Goal: Task Accomplishment & Management: Complete application form

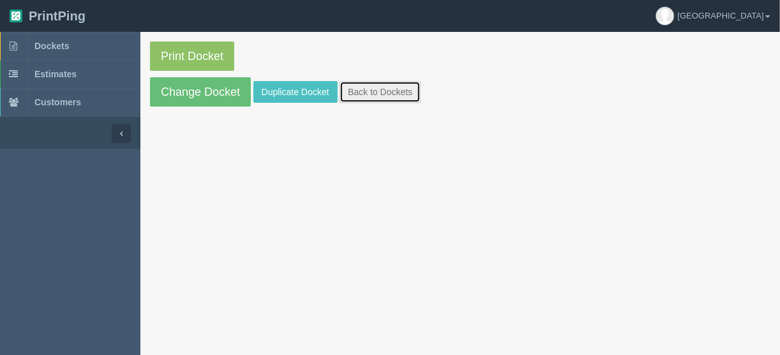
click at [366, 94] on link "Back to Dockets" at bounding box center [380, 92] width 81 height 22
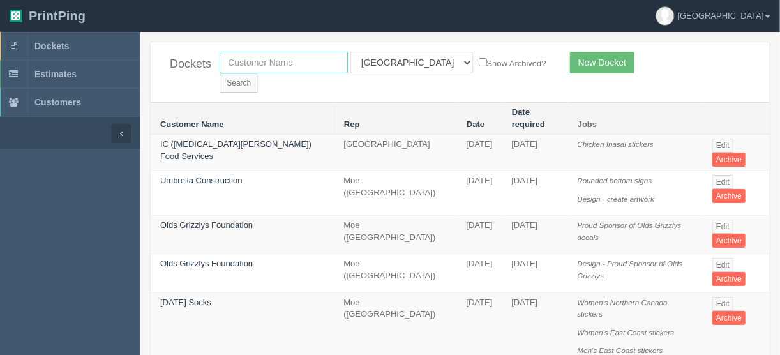
click at [304, 59] on input "text" at bounding box center [284, 63] width 128 height 22
type input "menno"
click at [406, 57] on select "All Users Ali Ali Test 1 Aly Amy Ankit Arif Brandon Dan France Greg Jim Mark Ma…" at bounding box center [412, 63] width 123 height 22
select select
click at [351, 52] on select "All Users Ali Ali Test 1 Aly Amy Ankit Arif Brandon Dan France Greg Jim Mark Ma…" at bounding box center [412, 63] width 123 height 22
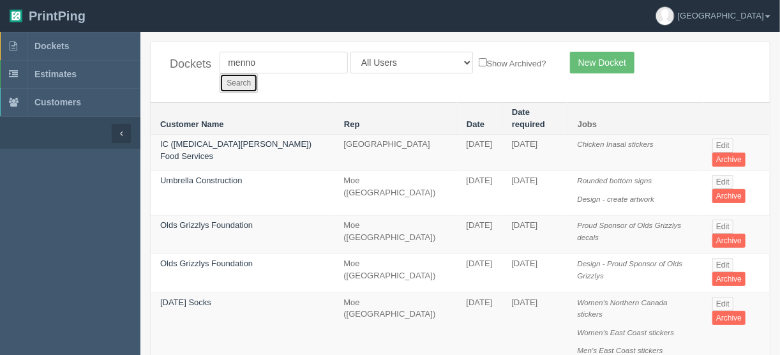
click at [258, 73] on input "Search" at bounding box center [239, 82] width 38 height 19
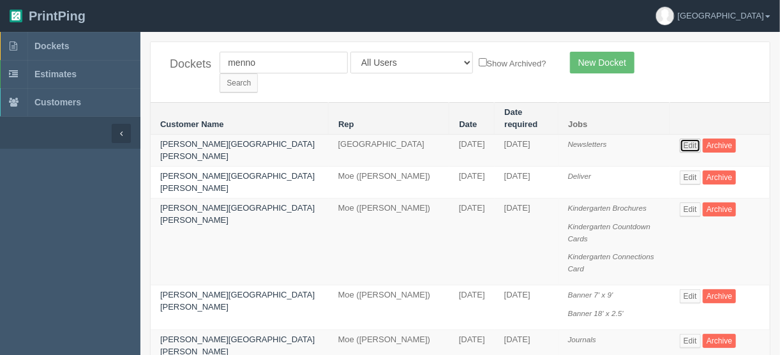
click at [680, 139] on link "Edit" at bounding box center [690, 146] width 21 height 14
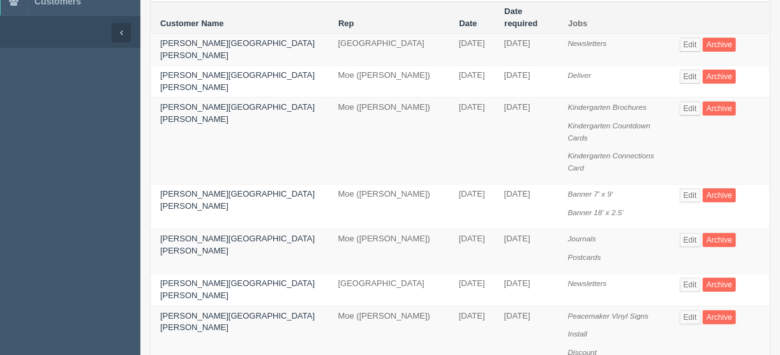
scroll to position [102, 0]
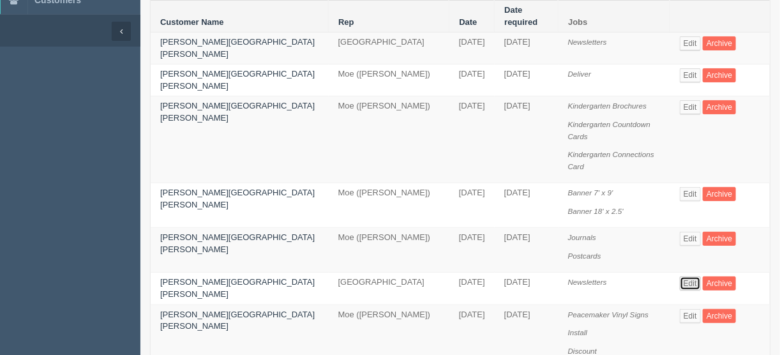
click at [680, 276] on link "Edit" at bounding box center [690, 283] width 21 height 14
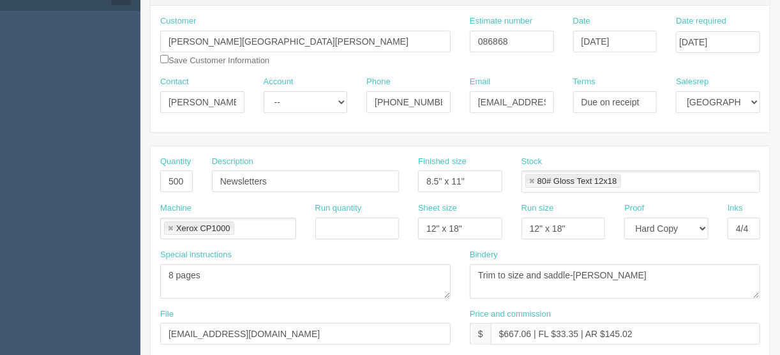
scroll to position [153, 0]
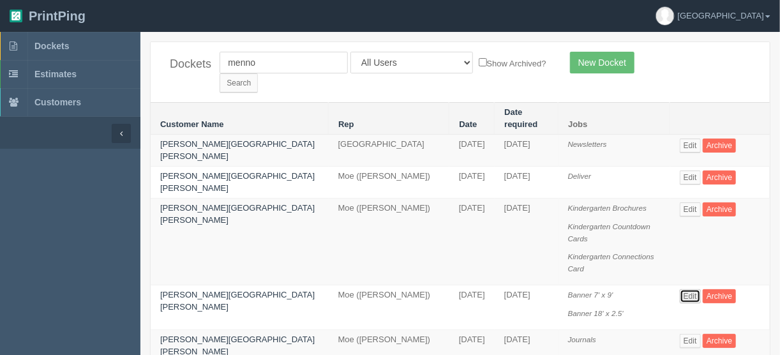
click at [680, 289] on link "Edit" at bounding box center [690, 296] width 21 height 14
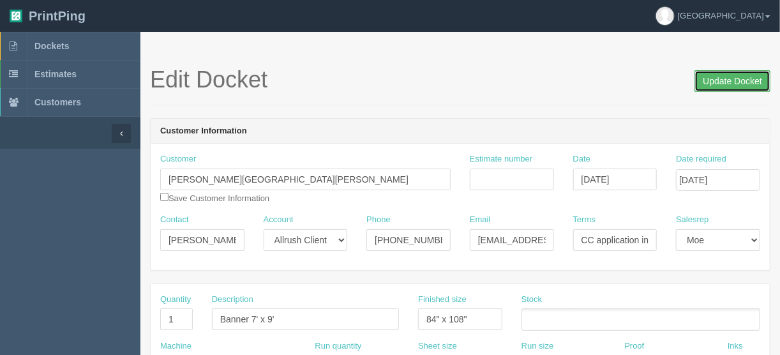
click at [727, 79] on input "Update Docket" at bounding box center [733, 81] width 76 height 22
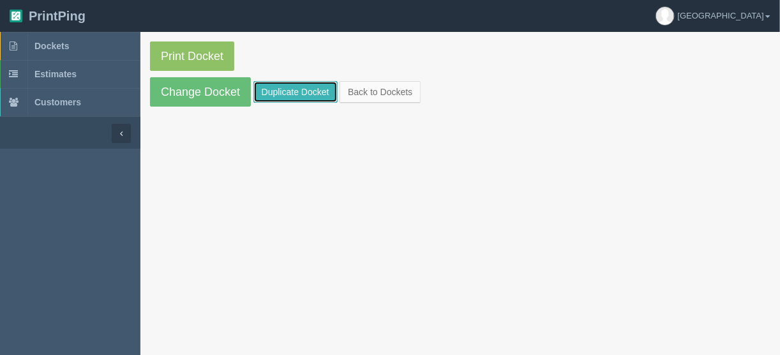
click at [290, 90] on link "Duplicate Docket" at bounding box center [295, 92] width 84 height 22
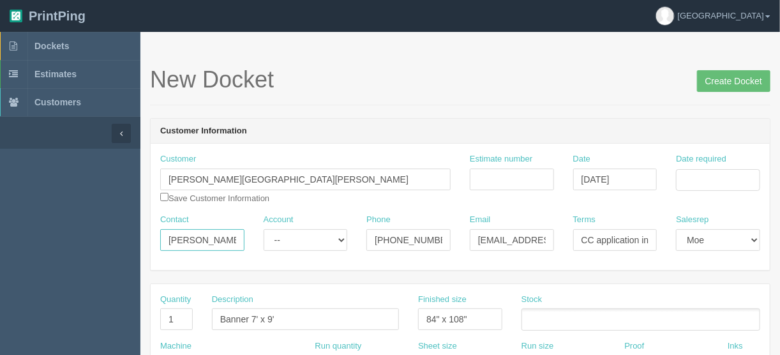
drag, startPoint x: 211, startPoint y: 236, endPoint x: 130, endPoint y: 243, distance: 80.8
paste input "Jolene Giesbrecht <development@mennosimons.ab.ca>"
drag, startPoint x: 183, startPoint y: 237, endPoint x: 266, endPoint y: 241, distance: 83.1
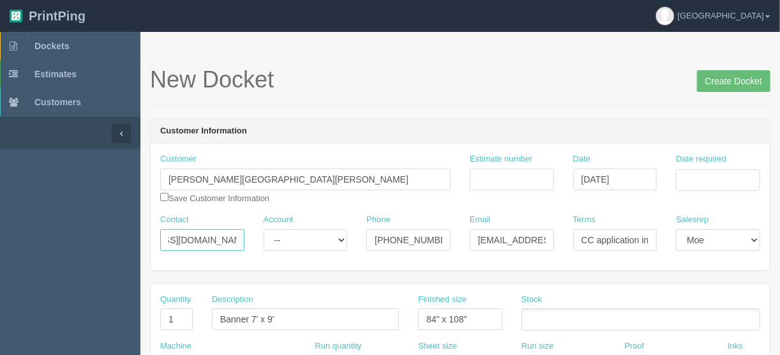
click at [266, 241] on div "Contact Jolene Giesbrecht <development@mennosimons.ab.ca Account -- Existing Cl…" at bounding box center [460, 237] width 619 height 47
type input "Jolene Giesbrecht <"
drag, startPoint x: 478, startPoint y: 241, endPoint x: 571, endPoint y: 232, distance: 93.6
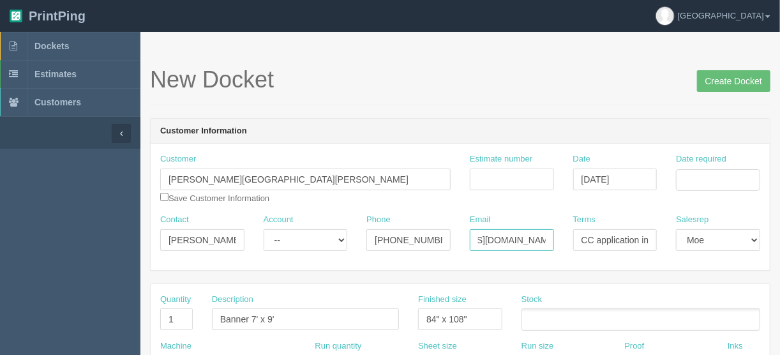
click at [571, 232] on div "Contact Jolene Giesbrecht < Account -- Existing Client Allrush Client Rep Clien…" at bounding box center [460, 237] width 619 height 47
paste input "development"
type input "development@mennosimons.ab.ca"
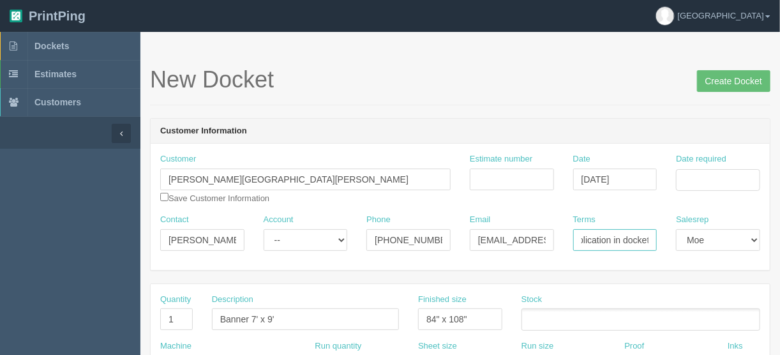
drag, startPoint x: 578, startPoint y: 236, endPoint x: 660, endPoint y: 236, distance: 81.7
click at [660, 236] on div "Terms CC application in docket" at bounding box center [615, 237] width 103 height 47
type input "du"
click at [701, 174] on input "Date required" at bounding box center [718, 180] width 84 height 22
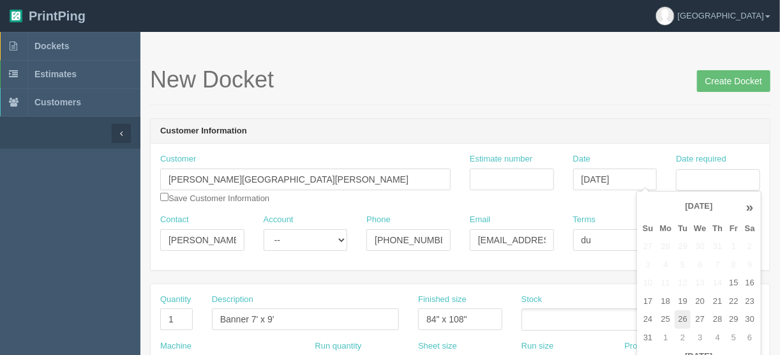
click at [683, 318] on td "26" at bounding box center [683, 319] width 16 height 19
type input "August 26, 2025"
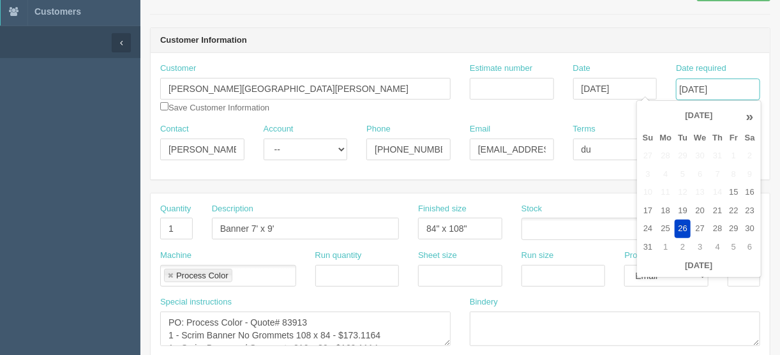
scroll to position [102, 0]
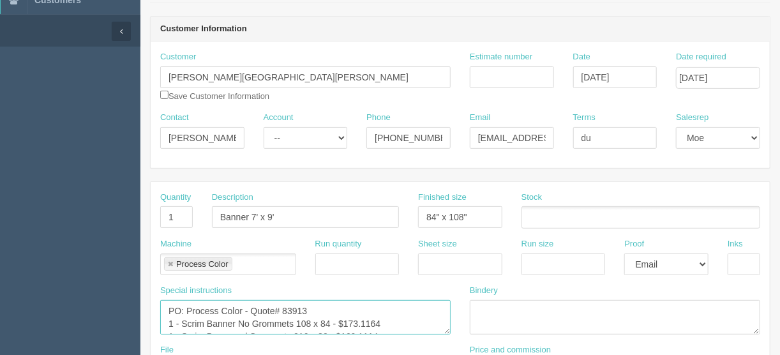
click at [183, 309] on textarea "PO: Process Color - Quote# 83913 1 - Scrim Banner No Grommets 108 x 84 - $173.1…" at bounding box center [305, 317] width 290 height 34
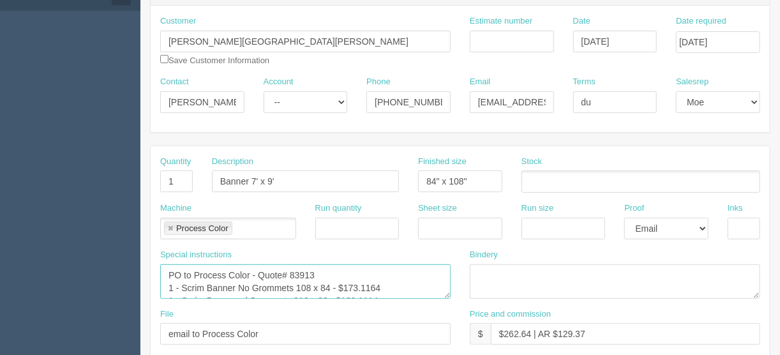
scroll to position [153, 0]
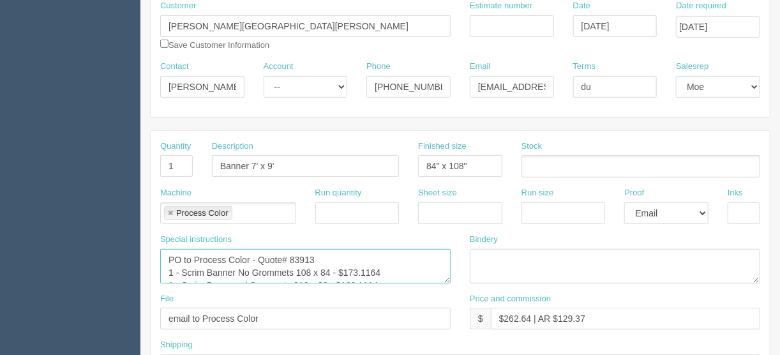
type textarea "PO to Process Color - Quote# 83913 1 - Scrim Banner No Grommets 108 x 84 - $173…"
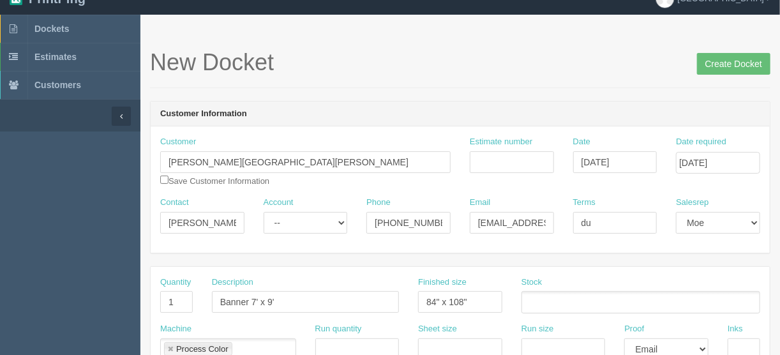
scroll to position [0, 0]
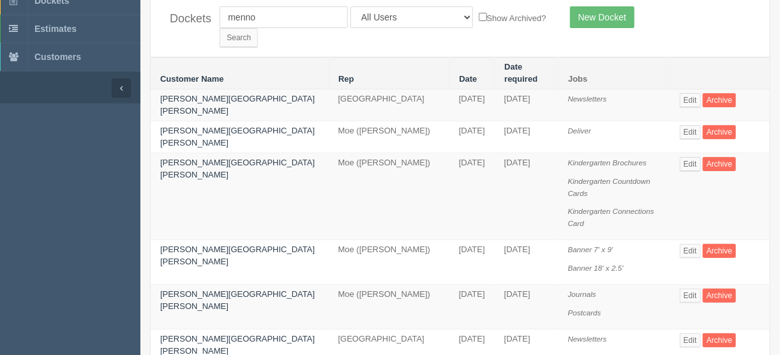
scroll to position [51, 0]
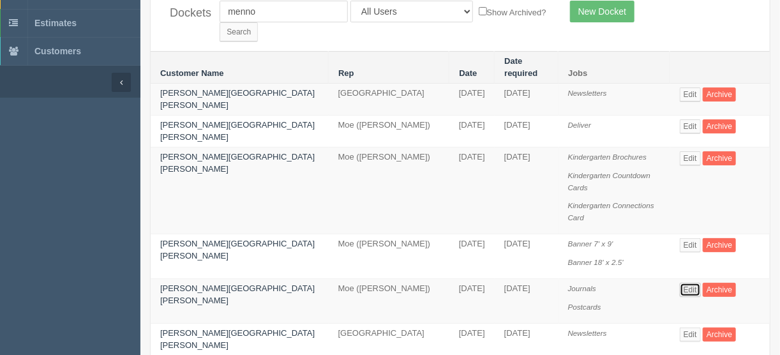
click at [680, 283] on link "Edit" at bounding box center [690, 290] width 21 height 14
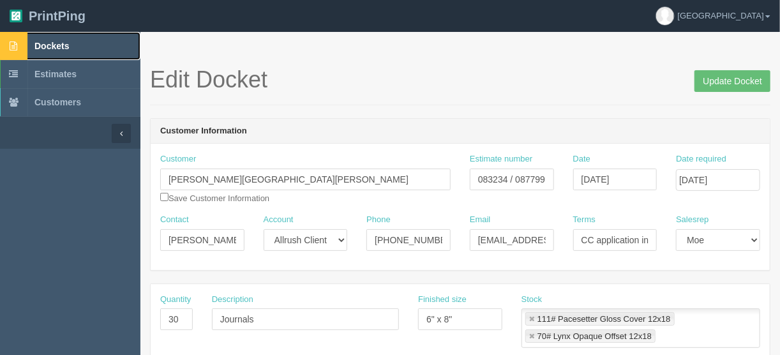
click at [52, 44] on span "Dockets" at bounding box center [51, 46] width 34 height 10
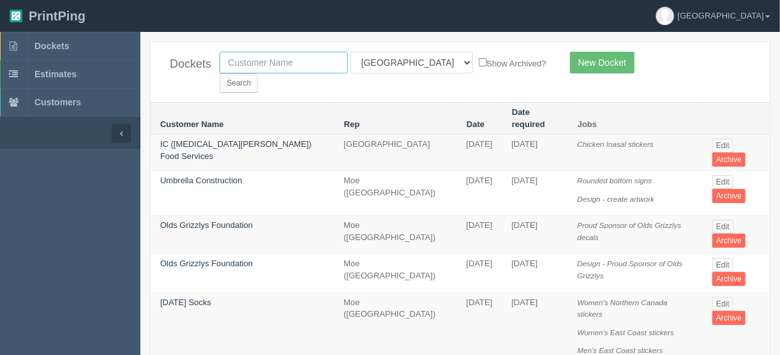
click at [260, 65] on input "text" at bounding box center [284, 63] width 128 height 22
type input "home f"
click at [258, 73] on input "Search" at bounding box center [239, 82] width 38 height 19
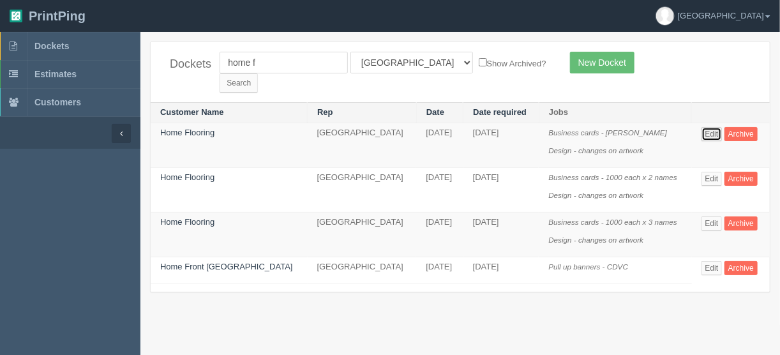
click at [705, 127] on link "Edit" at bounding box center [712, 134] width 21 height 14
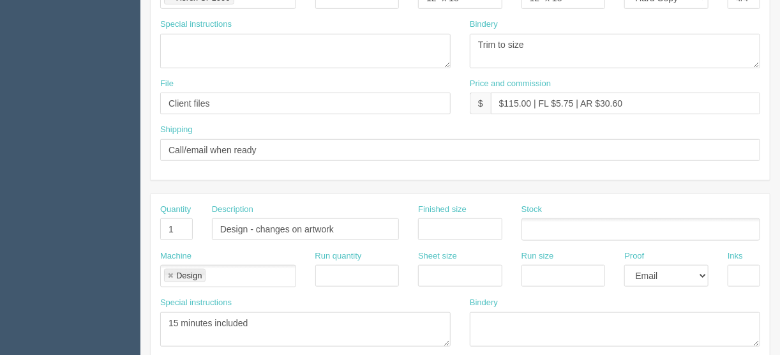
scroll to position [153, 0]
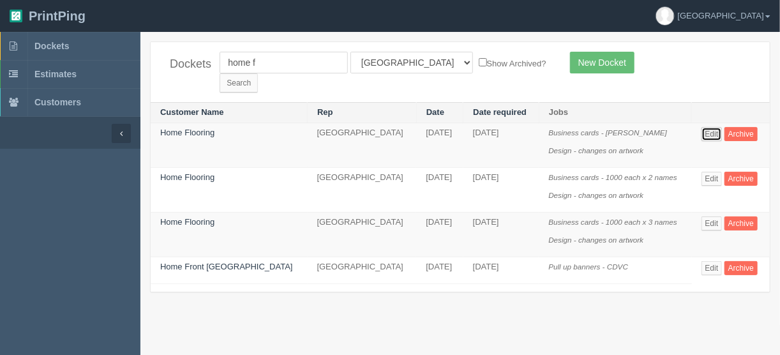
click at [702, 127] on link "Edit" at bounding box center [712, 134] width 21 height 14
